Goal: Ask a question

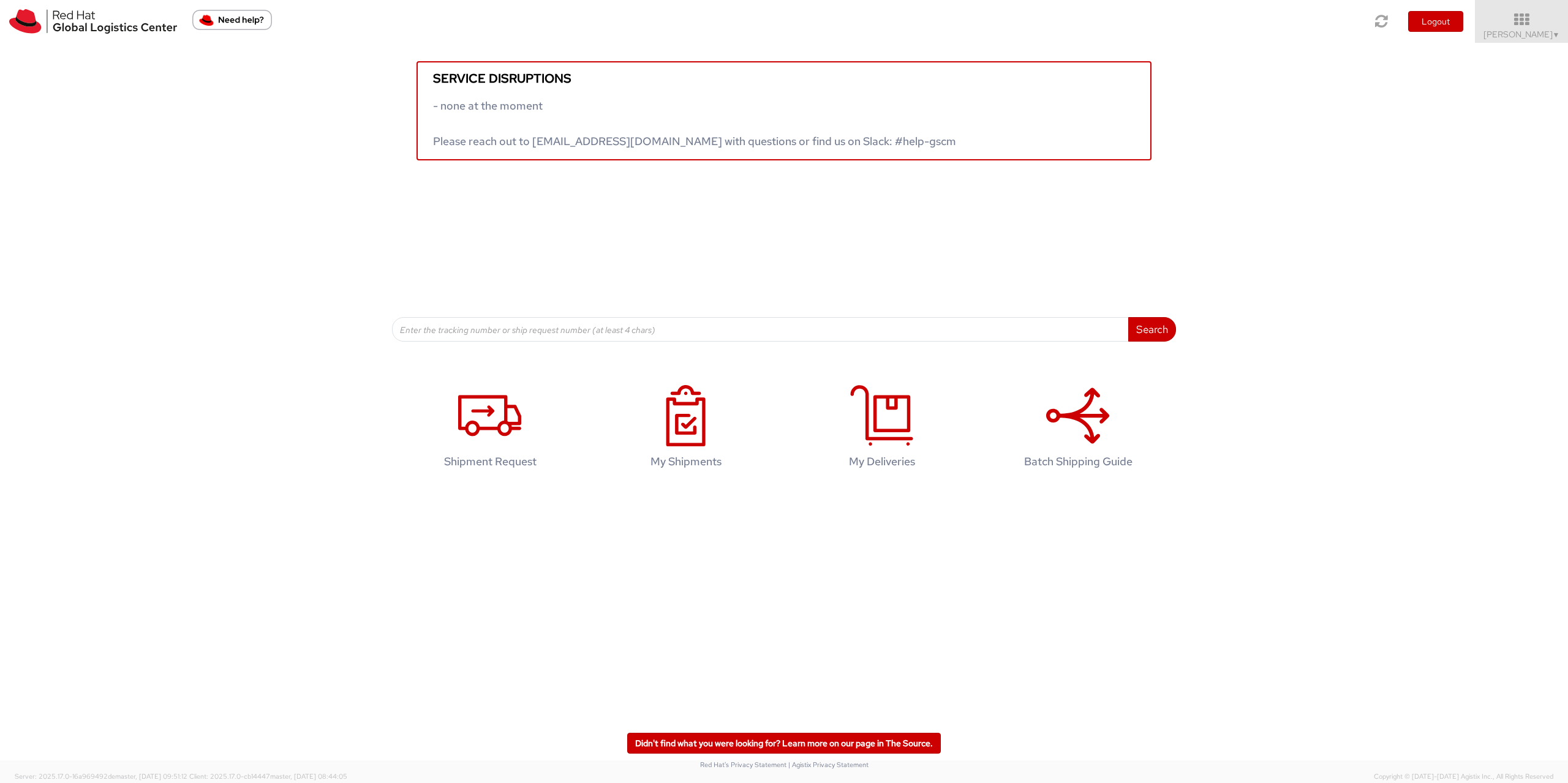
click at [206, 22] on img "Need help?" at bounding box center [232, 20] width 80 height 20
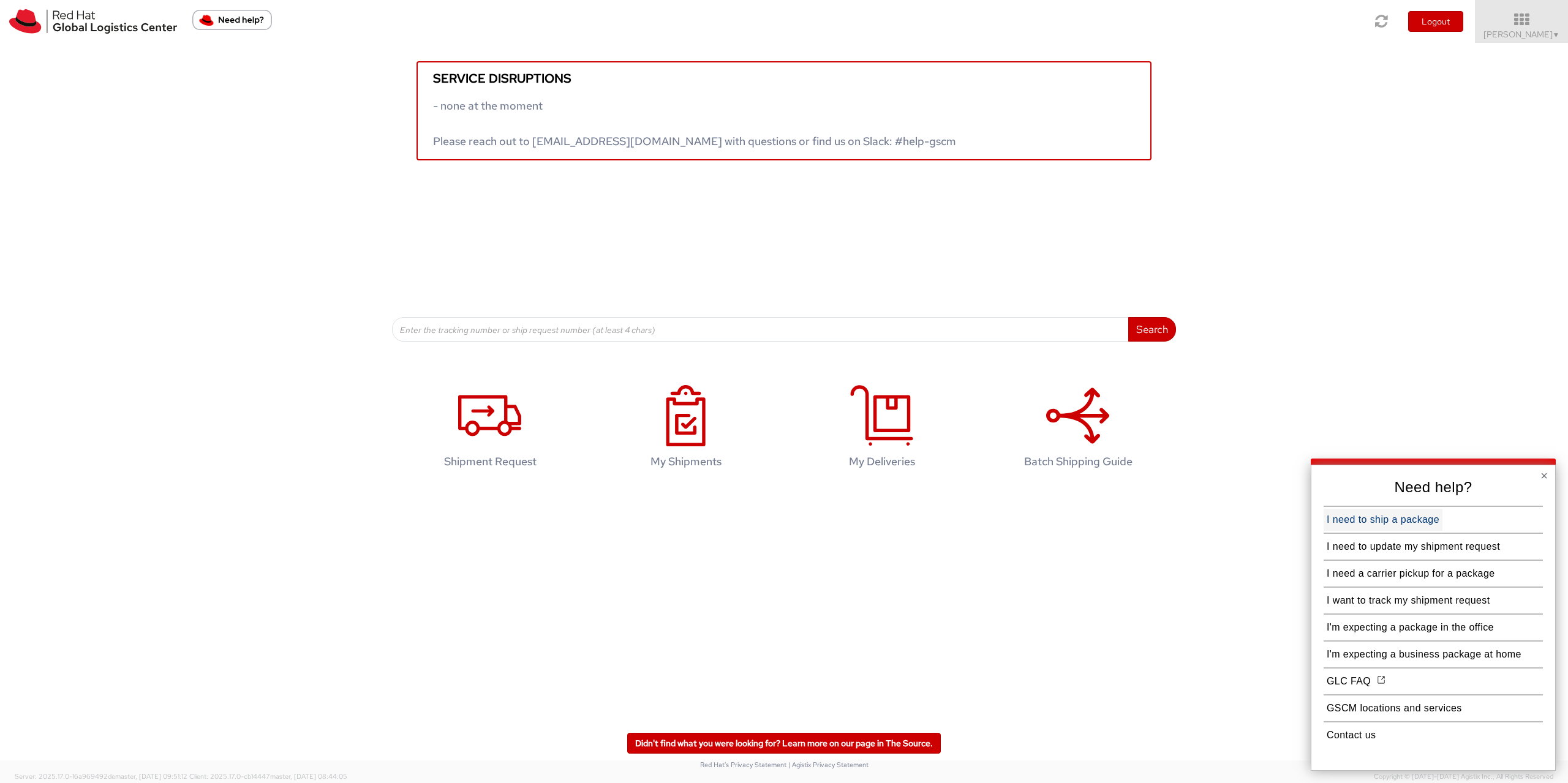
click at [1364, 515] on button "I need to ship a package" at bounding box center [1383, 519] width 119 height 22
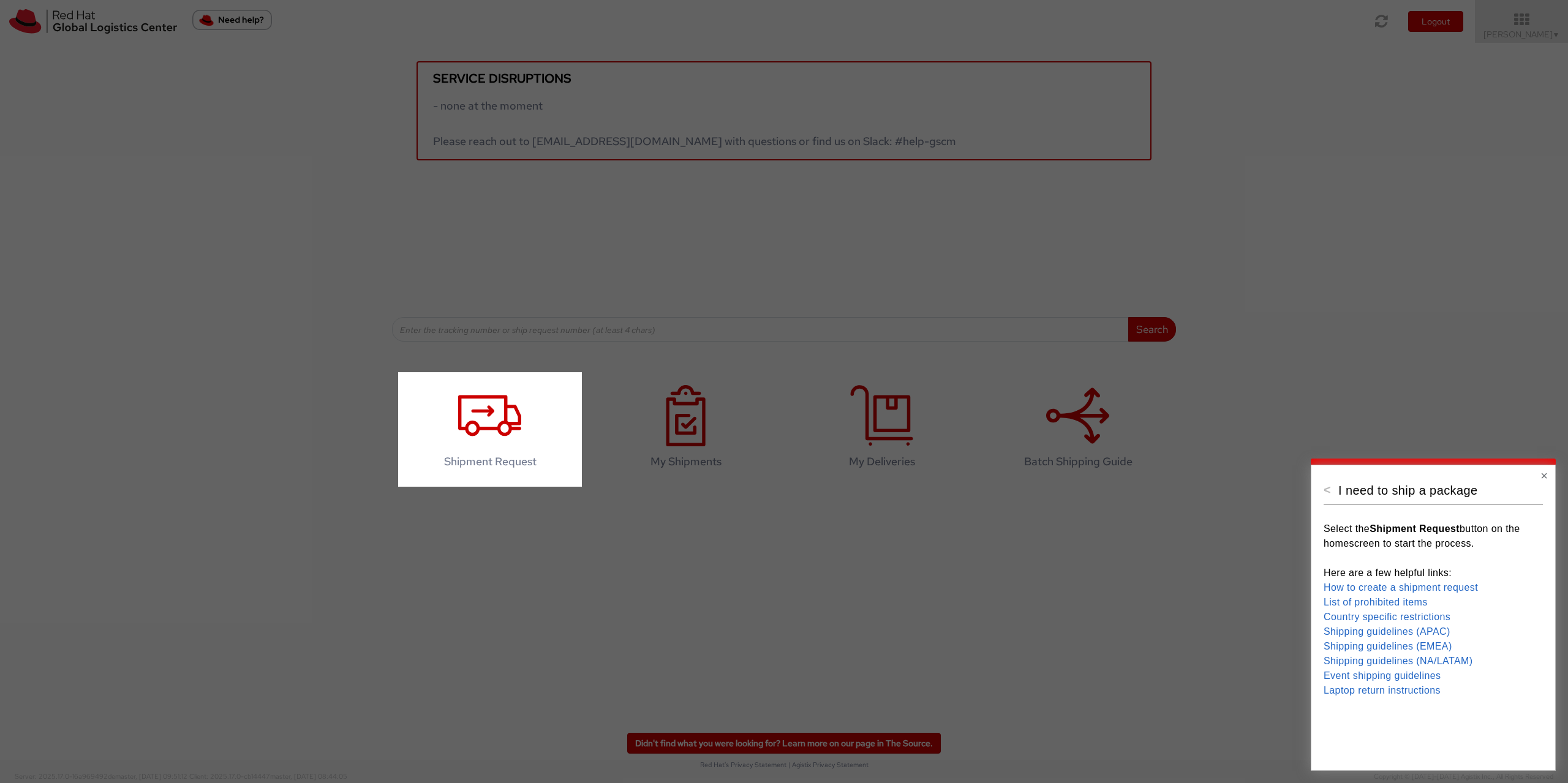
click at [1368, 388] on div at bounding box center [1075, 392] width 986 height 783
click at [1547, 476] on button "×" at bounding box center [1545, 476] width 8 height 12
